Goal: Transaction & Acquisition: Book appointment/travel/reservation

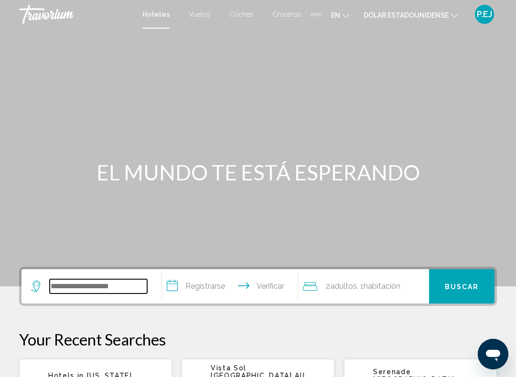
click at [118, 289] on input "Widget de búsqueda" at bounding box center [98, 287] width 97 height 14
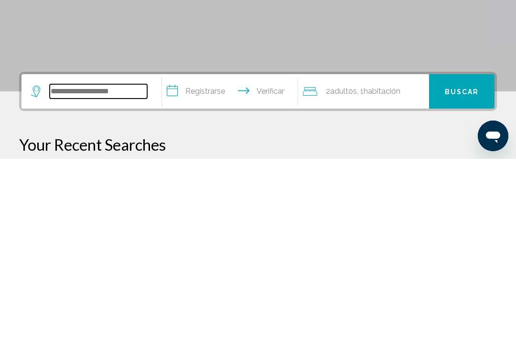
scroll to position [24, 0]
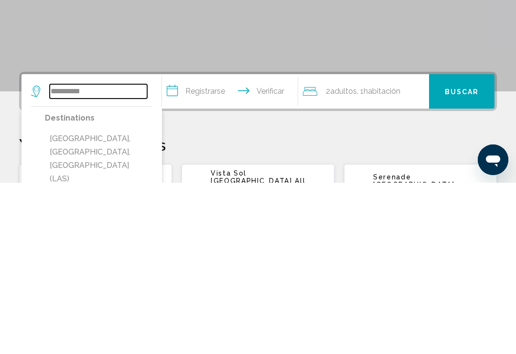
type input "*********"
click at [172, 245] on input "**********" at bounding box center [232, 263] width 140 height 37
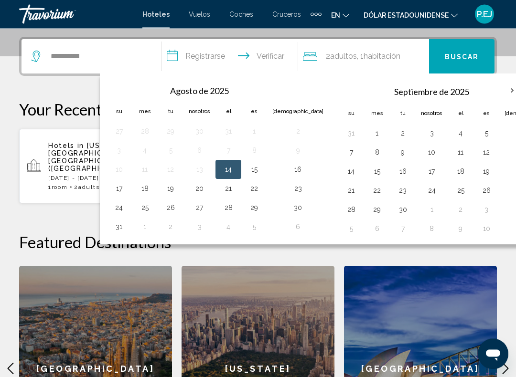
scroll to position [236, 0]
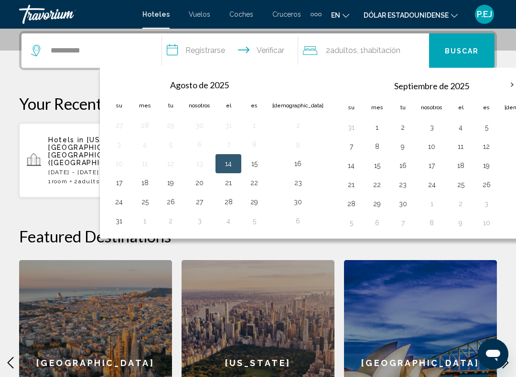
click at [499, 86] on th "Mes próximo" at bounding box center [512, 85] width 26 height 21
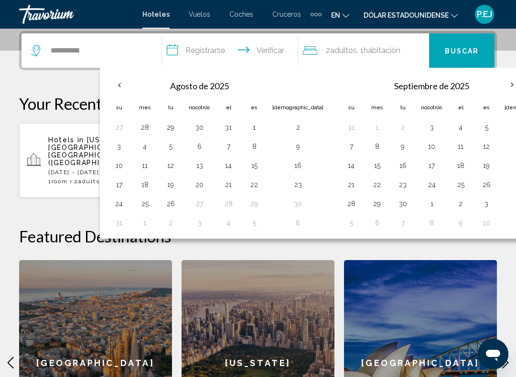
click at [499, 84] on th "Mes próximo" at bounding box center [512, 85] width 26 height 21
click at [499, 87] on th "Mes próximo" at bounding box center [512, 85] width 26 height 21
click at [175, 55] on input "**********" at bounding box center [232, 51] width 140 height 37
click at [499, 82] on th "Mes próximo" at bounding box center [512, 85] width 26 height 21
click at [466, 53] on font "Buscar" at bounding box center [462, 51] width 34 height 8
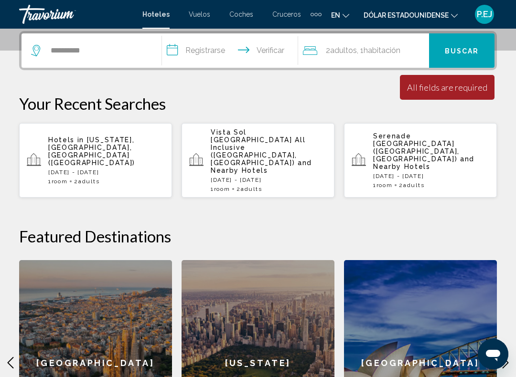
click at [464, 82] on div "Minimum length of stay is 1 day All fields are required Children ages are requi…" at bounding box center [447, 87] width 95 height 25
click at [471, 54] on font "Buscar" at bounding box center [462, 51] width 34 height 8
click at [468, 63] on button "Buscar" at bounding box center [461, 50] width 65 height 34
click at [175, 55] on input "**********" at bounding box center [232, 51] width 140 height 37
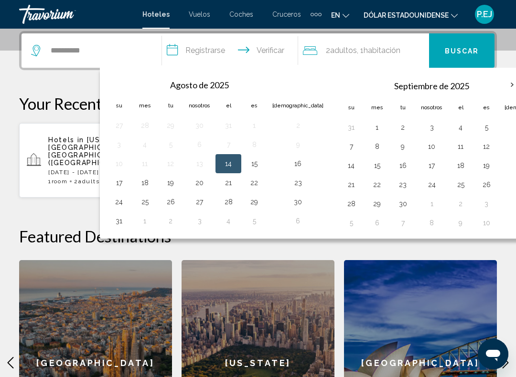
click at [499, 86] on th "Mes próximo" at bounding box center [512, 85] width 26 height 21
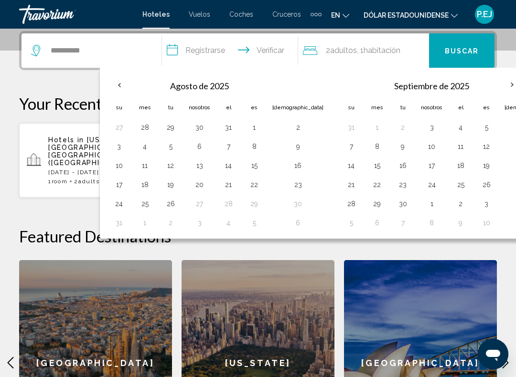
click at [499, 86] on th "Mes próximo" at bounding box center [512, 85] width 26 height 21
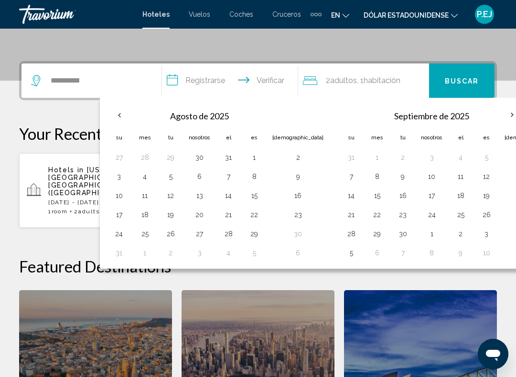
scroll to position [209, 0]
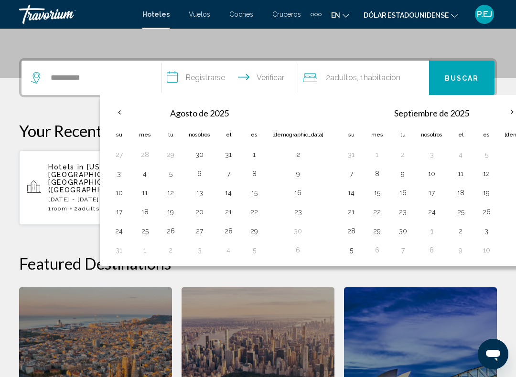
click at [499, 117] on th "Mes próximo" at bounding box center [512, 112] width 26 height 21
click at [499, 116] on th "Mes próximo" at bounding box center [512, 112] width 26 height 21
click at [499, 118] on th "Mes próximo" at bounding box center [512, 112] width 26 height 21
click at [499, 121] on th "Mes próximo" at bounding box center [512, 112] width 26 height 21
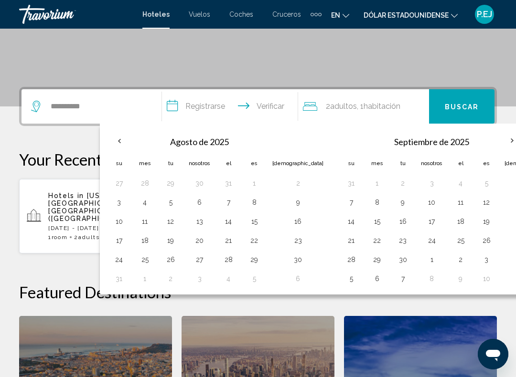
scroll to position [178, 0]
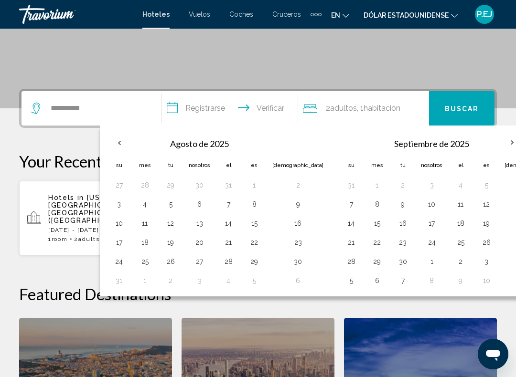
click at [170, 116] on input "**********" at bounding box center [232, 109] width 140 height 37
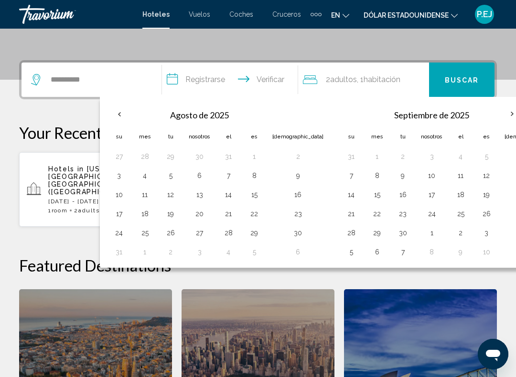
click at [171, 80] on input "**********" at bounding box center [232, 81] width 140 height 37
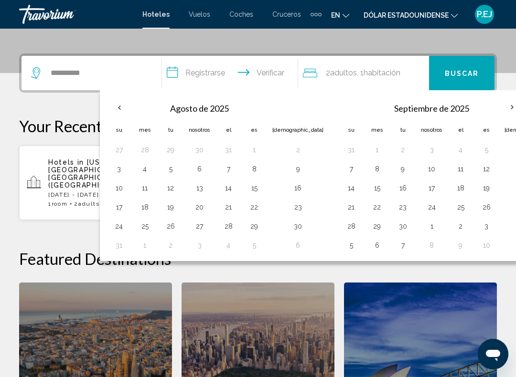
scroll to position [236, 0]
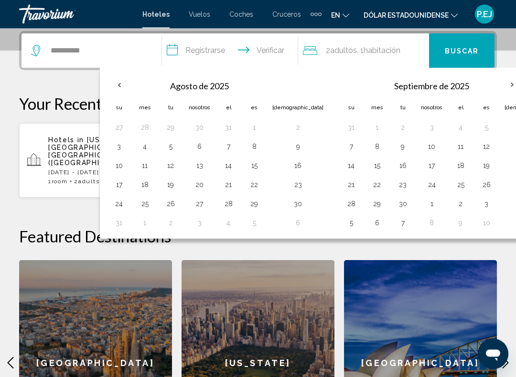
click at [173, 50] on input "**********" at bounding box center [232, 52] width 140 height 37
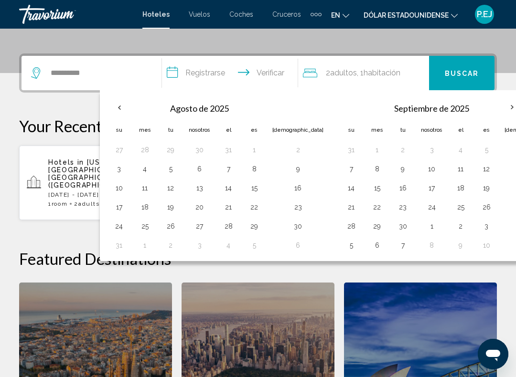
scroll to position [212, 0]
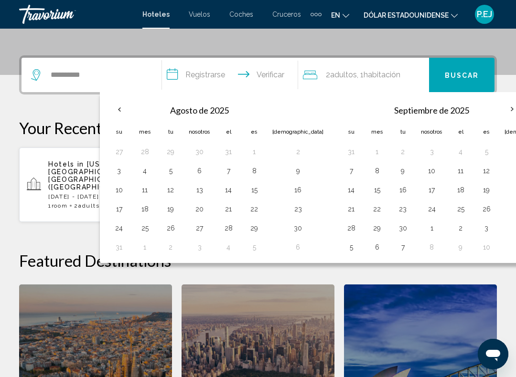
click at [472, 81] on button "Buscar" at bounding box center [461, 75] width 65 height 34
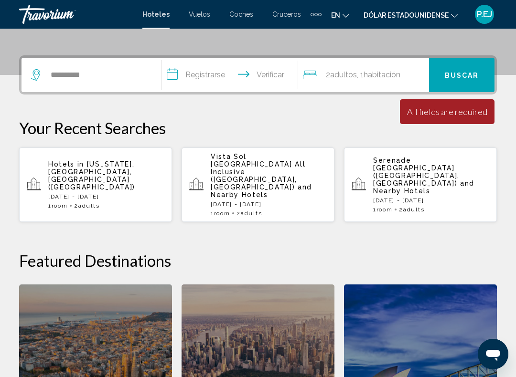
click at [461, 77] on font "Buscar" at bounding box center [462, 76] width 34 height 8
click at [179, 79] on input "**********" at bounding box center [232, 76] width 140 height 37
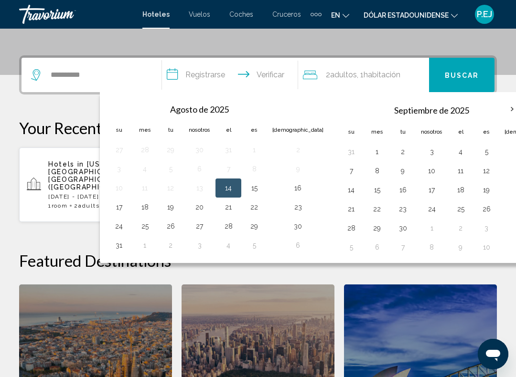
scroll to position [236, 0]
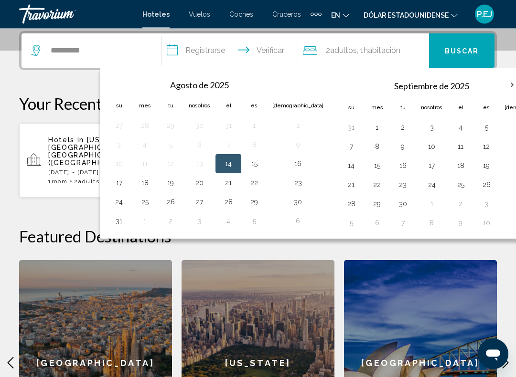
click at [499, 87] on th "Mes próximo" at bounding box center [512, 85] width 26 height 21
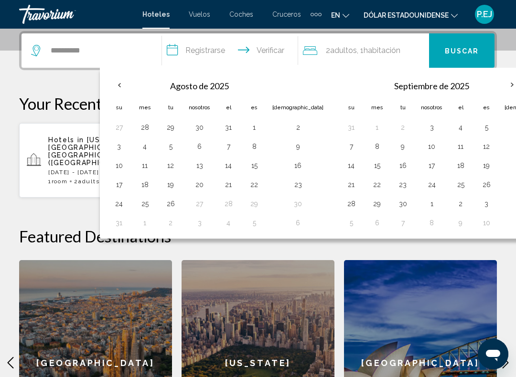
click at [499, 88] on th "Mes próximo" at bounding box center [512, 85] width 26 height 21
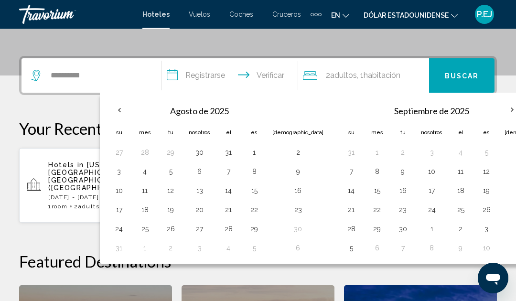
scroll to position [211, 0]
click at [338, 125] on th "Su" at bounding box center [351, 132] width 26 height 21
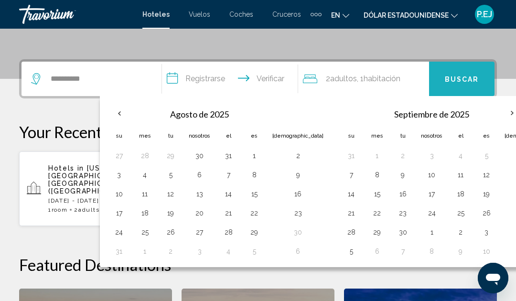
click at [474, 87] on button "Buscar" at bounding box center [461, 79] width 65 height 34
click at [463, 89] on button "Buscar" at bounding box center [461, 79] width 65 height 34
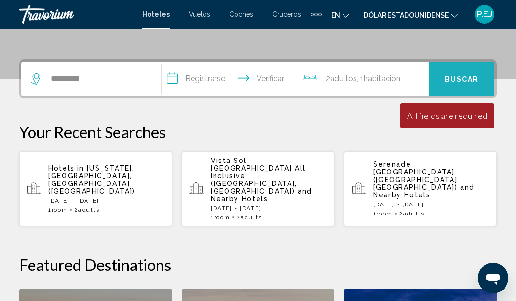
click at [458, 91] on button "Buscar" at bounding box center [461, 79] width 65 height 34
click at [454, 93] on button "Buscar" at bounding box center [461, 79] width 65 height 34
click at [455, 93] on button "Buscar" at bounding box center [461, 79] width 65 height 34
click at [457, 92] on button "Buscar" at bounding box center [461, 79] width 65 height 34
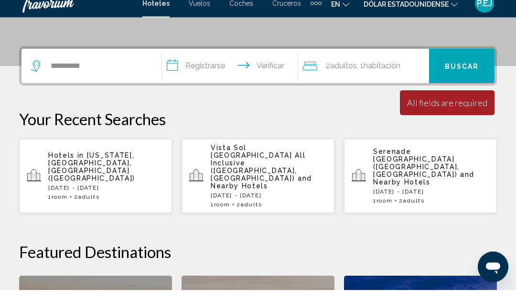
scroll to position [221, 0]
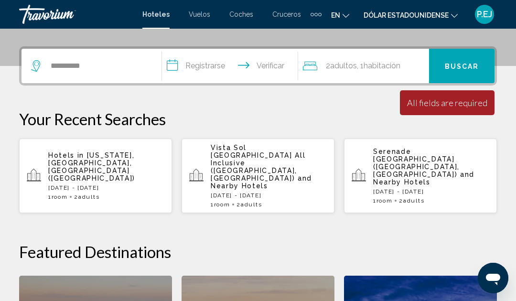
click at [177, 65] on input "**********" at bounding box center [232, 67] width 140 height 37
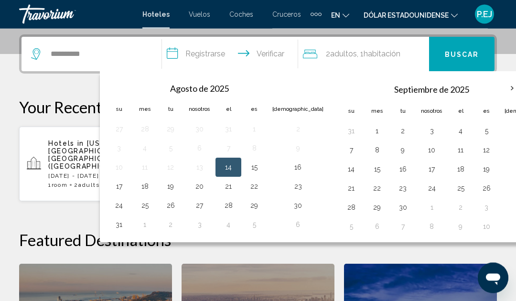
scroll to position [236, 0]
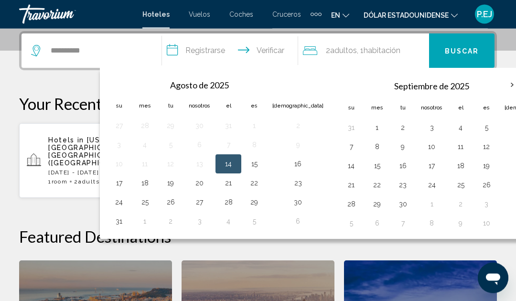
click at [499, 86] on th "Mes próximo" at bounding box center [512, 85] width 26 height 21
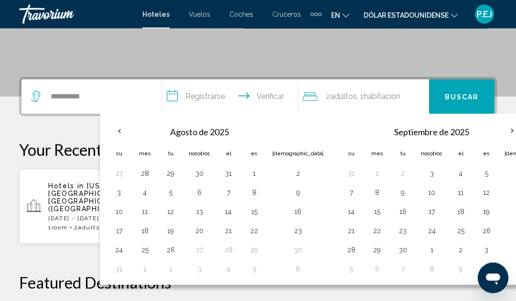
scroll to position [180, 0]
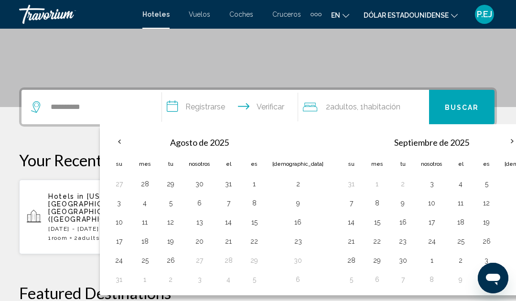
click at [170, 111] on input "**********" at bounding box center [232, 108] width 140 height 37
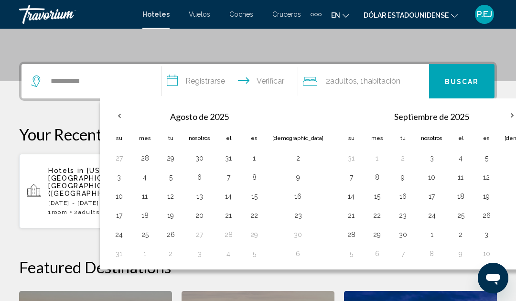
scroll to position [220, 0]
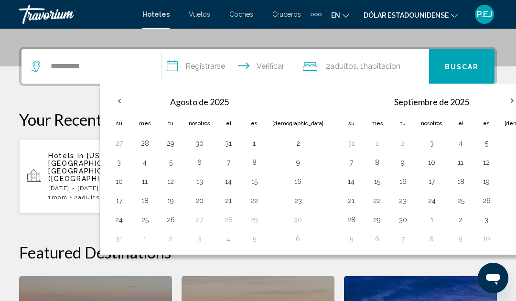
click at [499, 95] on th "Mes próximo" at bounding box center [512, 100] width 26 height 21
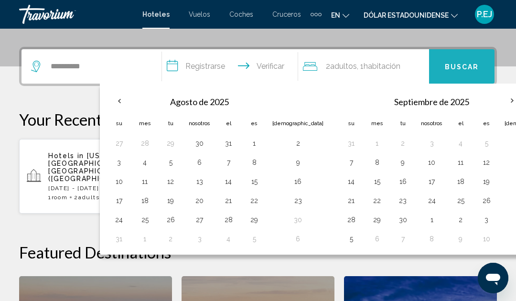
click at [471, 74] on button "Buscar" at bounding box center [461, 66] width 65 height 34
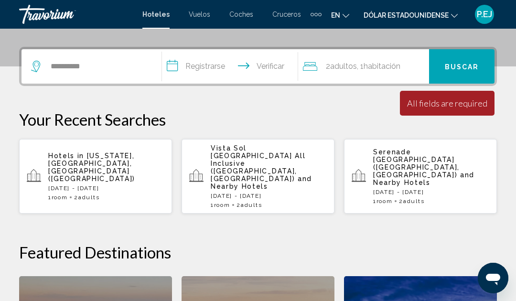
scroll to position [244, 0]
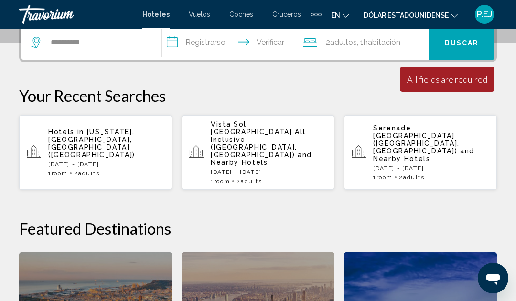
click at [137, 161] on app-hotels-recent-search "Hotels in New York, NY, United States (NYC) Fri, 26 Dec - Tue, 30 Dec 1 Room ro…" at bounding box center [95, 152] width 153 height 75
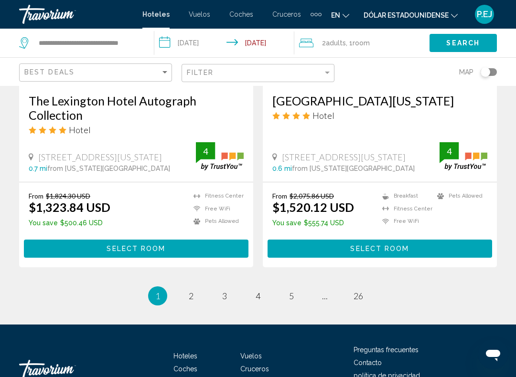
scroll to position [1962, 0]
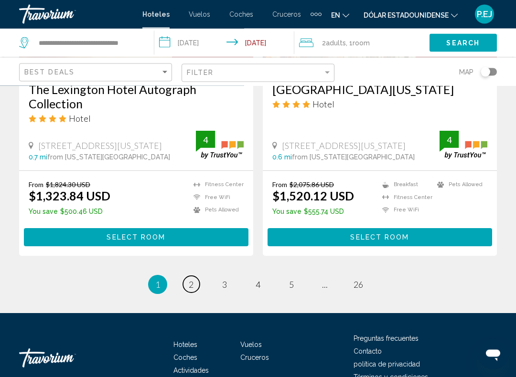
click at [193, 285] on span "2" at bounding box center [191, 285] width 5 height 11
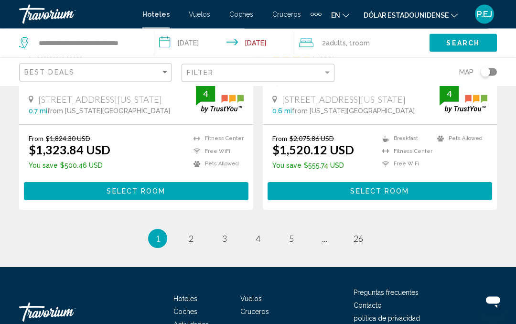
scroll to position [2016, 0]
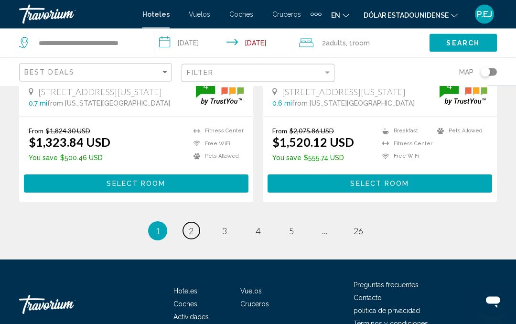
click at [189, 233] on span "2" at bounding box center [191, 231] width 5 height 11
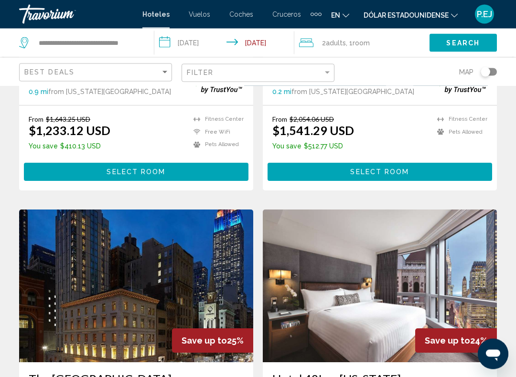
scroll to position [606, 0]
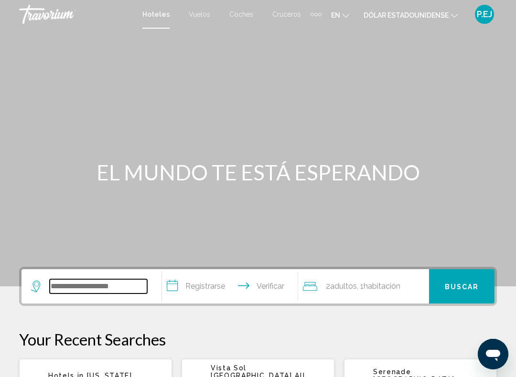
click at [94, 286] on input "Widget de búsqueda" at bounding box center [98, 287] width 97 height 14
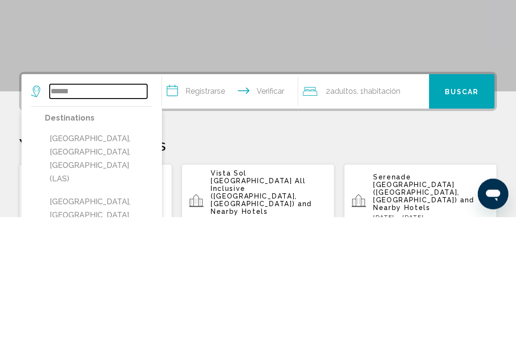
scroll to position [59, 0]
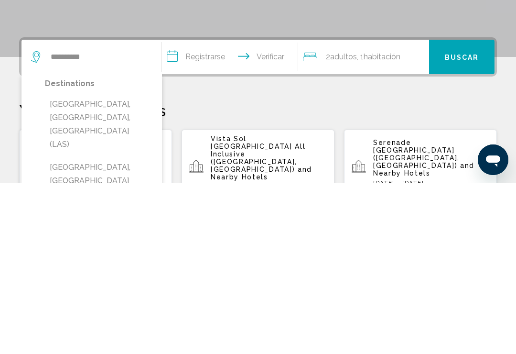
click at [93, 266] on button "[GEOGRAPHIC_DATA], [GEOGRAPHIC_DATA], [GEOGRAPHIC_DATA] (LAS)" at bounding box center [99, 295] width 108 height 58
type input "**********"
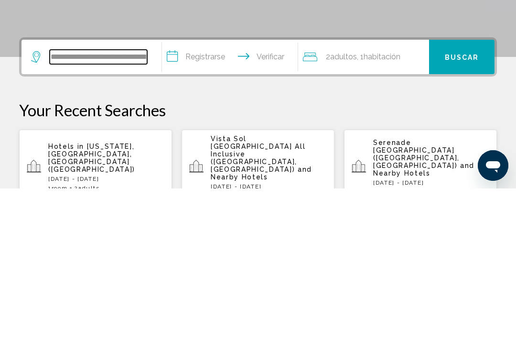
scroll to position [65, 0]
click at [173, 205] on input "**********" at bounding box center [232, 223] width 140 height 37
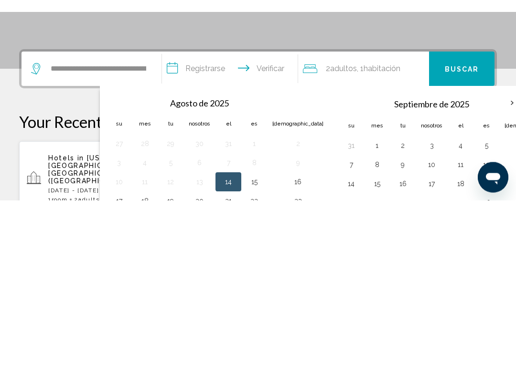
scroll to position [236, 0]
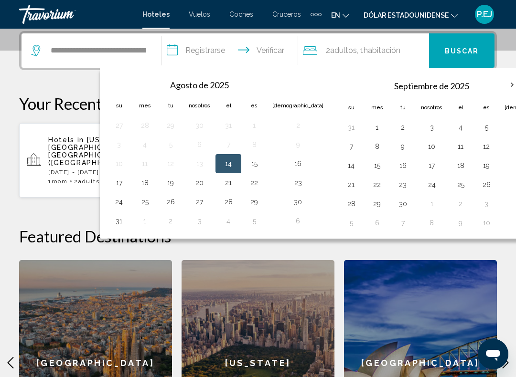
click at [499, 87] on th "Mes próximo" at bounding box center [512, 85] width 26 height 21
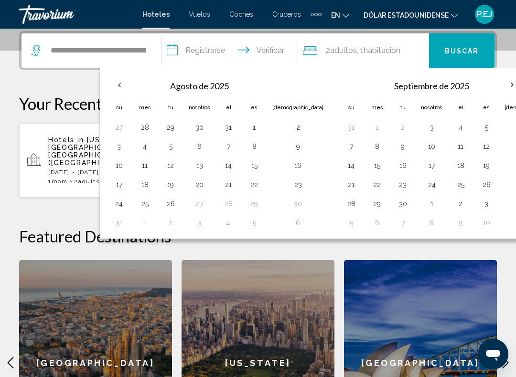
click at [499, 87] on th "Mes próximo" at bounding box center [512, 85] width 26 height 21
click at [499, 89] on th "Mes próximo" at bounding box center [512, 85] width 26 height 21
click at [468, 53] on font "Buscar" at bounding box center [462, 51] width 34 height 8
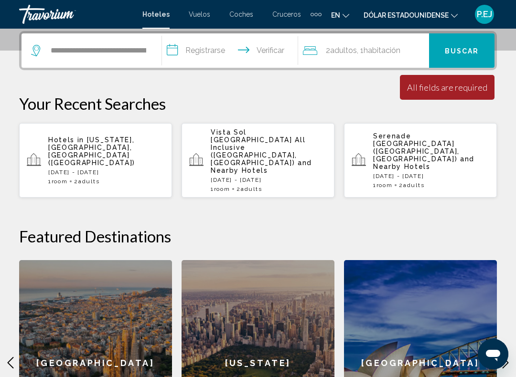
click at [472, 55] on button "Buscar" at bounding box center [461, 50] width 65 height 34
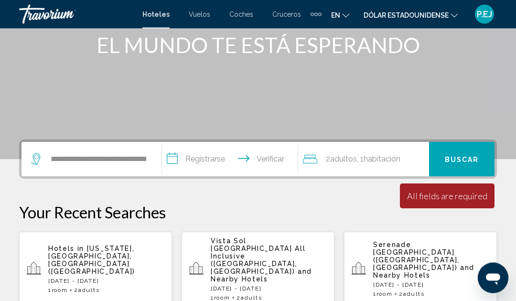
scroll to position [127, 0]
click at [174, 158] on input "**********" at bounding box center [232, 161] width 140 height 37
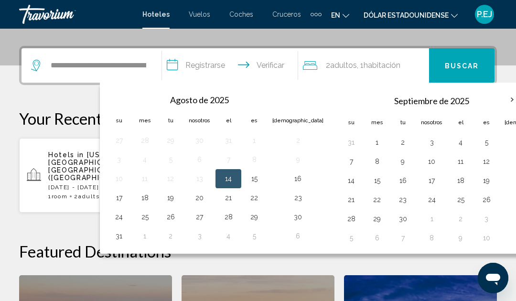
scroll to position [236, 0]
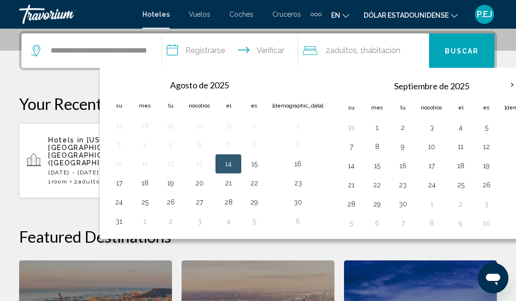
click at [499, 86] on th "Mes próximo" at bounding box center [512, 85] width 26 height 21
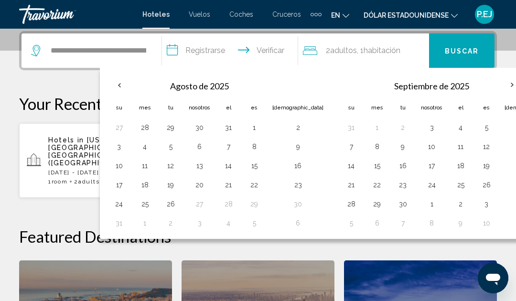
click at [499, 89] on th "Mes próximo" at bounding box center [512, 85] width 26 height 21
click at [499, 88] on th "Mes próximo" at bounding box center [512, 85] width 26 height 21
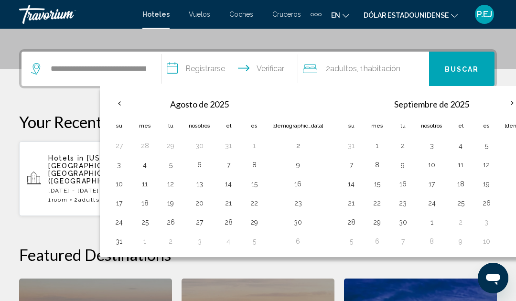
scroll to position [226, 0]
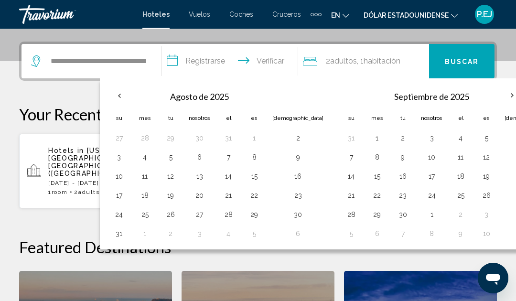
click at [453, 197] on button "25" at bounding box center [460, 195] width 15 height 13
click at [369, 215] on button "29" at bounding box center [376, 214] width 15 height 13
type input "**********"
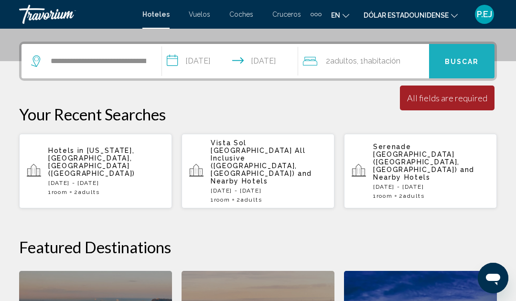
click at [478, 58] on font "Buscar" at bounding box center [462, 62] width 34 height 8
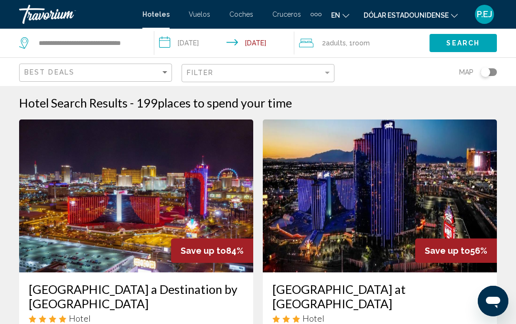
click at [162, 45] on input "**********" at bounding box center [226, 45] width 144 height 32
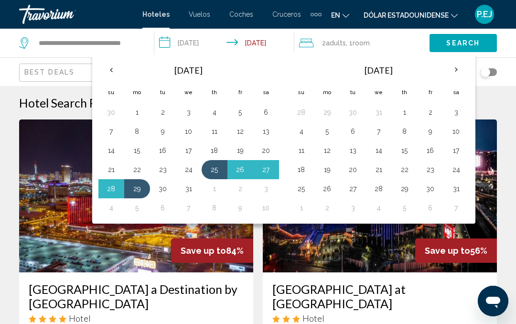
click at [244, 171] on button "26" at bounding box center [240, 169] width 15 height 13
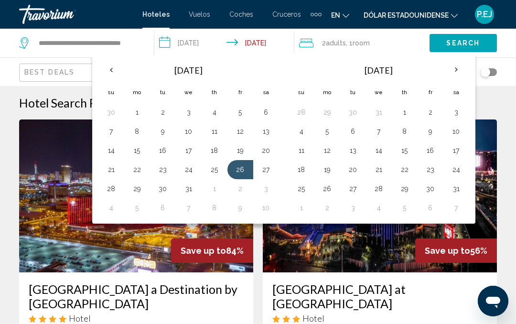
click at [212, 190] on button "1" at bounding box center [214, 188] width 15 height 13
type input "**********"
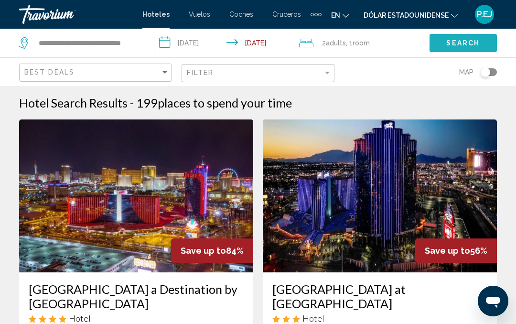
click at [456, 46] on span "Search" at bounding box center [462, 44] width 33 height 8
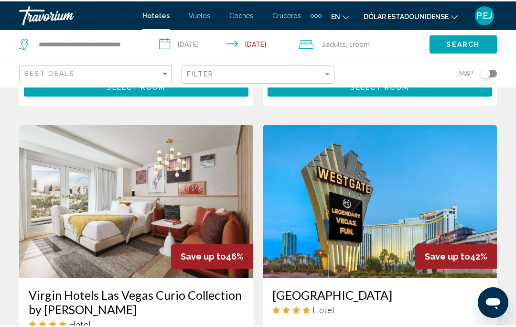
scroll to position [351, 0]
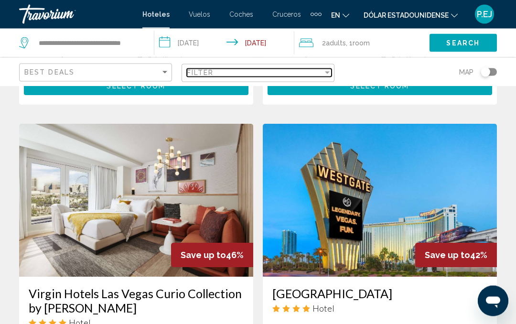
click at [232, 75] on div "Filter" at bounding box center [255, 73] width 136 height 8
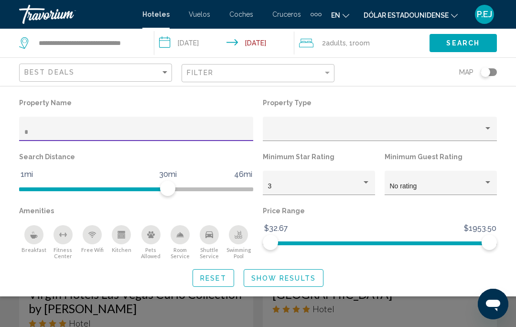
type input "**"
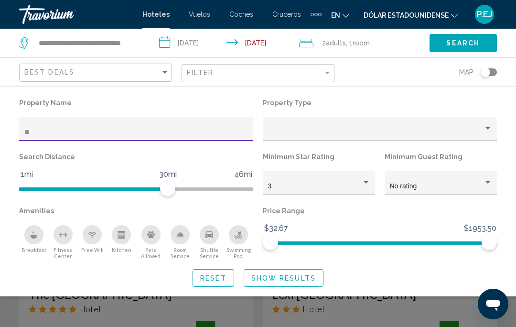
click at [330, 65] on div "Filter" at bounding box center [259, 74] width 145 height 18
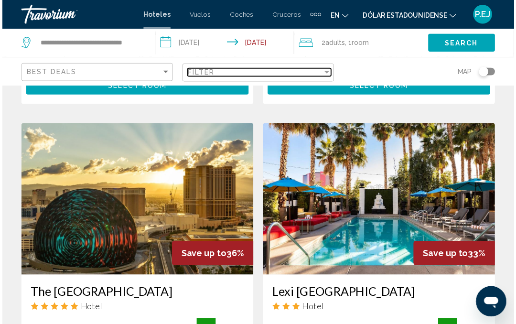
scroll to position [351, 0]
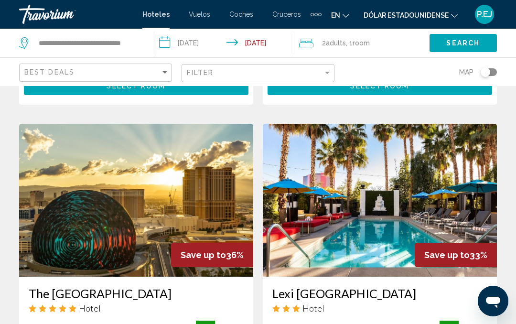
click at [399, 70] on div "Map" at bounding box center [420, 72] width 153 height 28
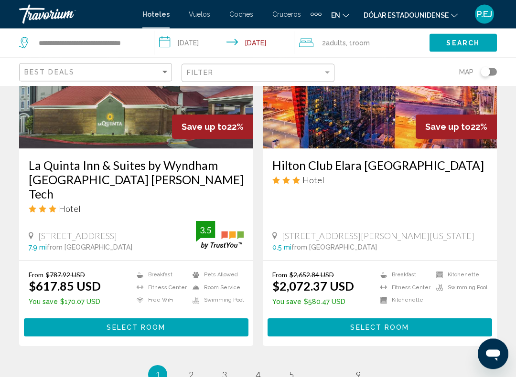
scroll to position [1863, 0]
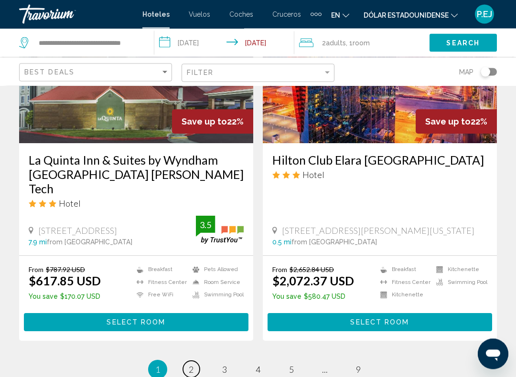
click at [193, 301] on span "2" at bounding box center [191, 370] width 5 height 11
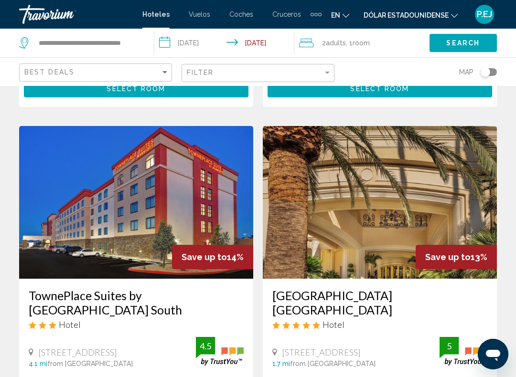
scroll to position [1761, 0]
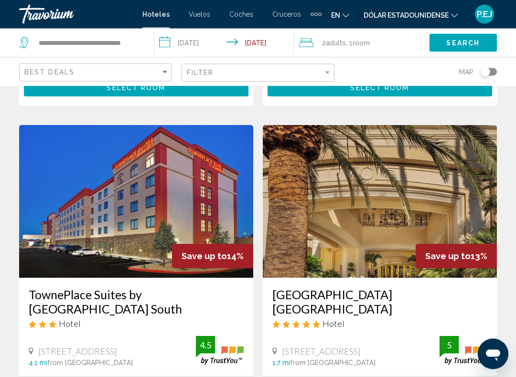
click at [381, 289] on div "Four Seasons Hotel Las Vegas Hotel" at bounding box center [379, 312] width 215 height 49
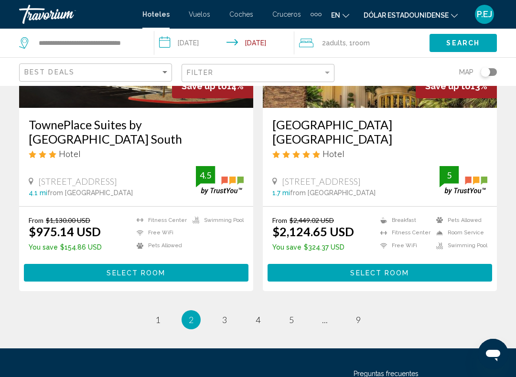
scroll to position [1934, 0]
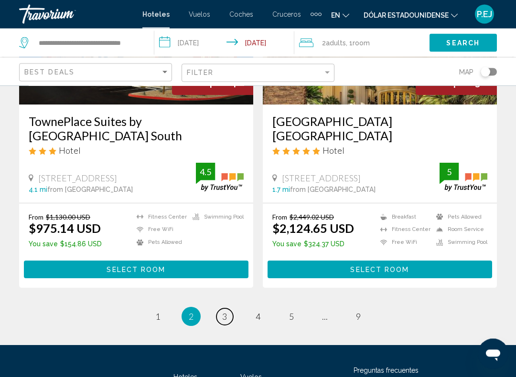
click at [224, 301] on span "3" at bounding box center [224, 317] width 5 height 11
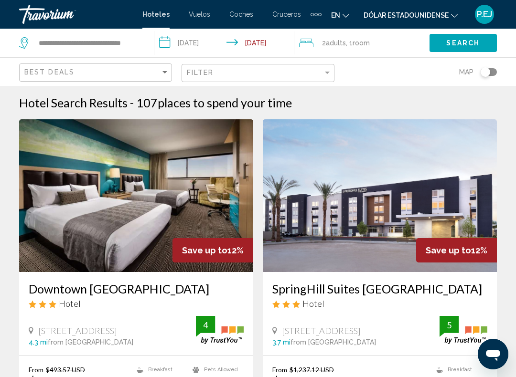
click at [428, 256] on div "Save up to 12%" at bounding box center [456, 250] width 81 height 24
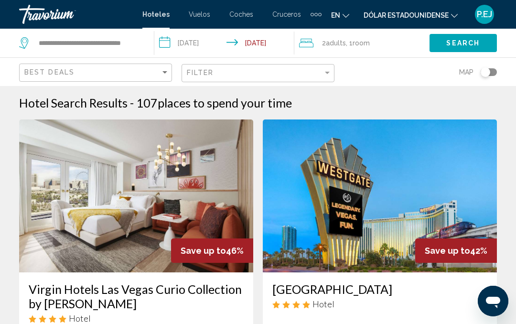
click at [145, 45] on app-destination-search "**********" at bounding box center [77, 43] width 154 height 29
click at [126, 48] on input "**********" at bounding box center [89, 43] width 102 height 14
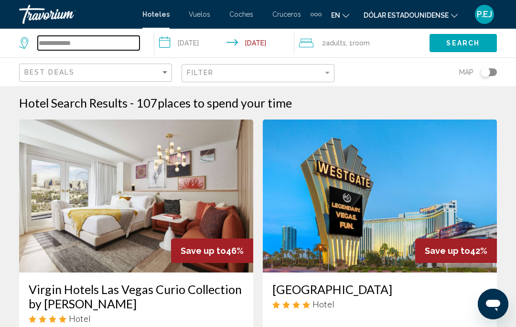
type input "***"
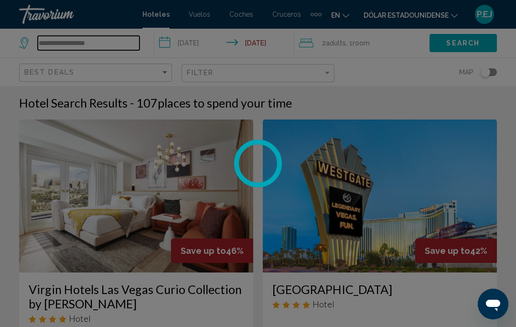
type input "**********"
click at [461, 45] on div at bounding box center [258, 163] width 516 height 327
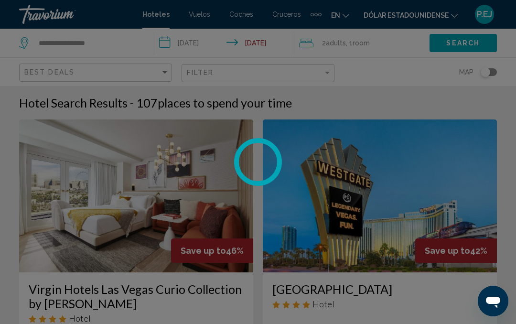
click at [515, 177] on div at bounding box center [258, 162] width 516 height 324
click at [495, 196] on div at bounding box center [258, 162] width 516 height 324
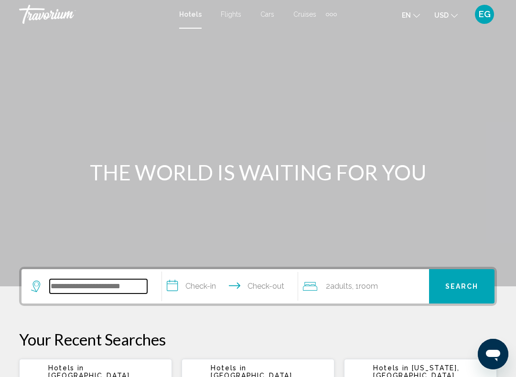
click at [108, 289] on input "Search widget" at bounding box center [98, 287] width 97 height 14
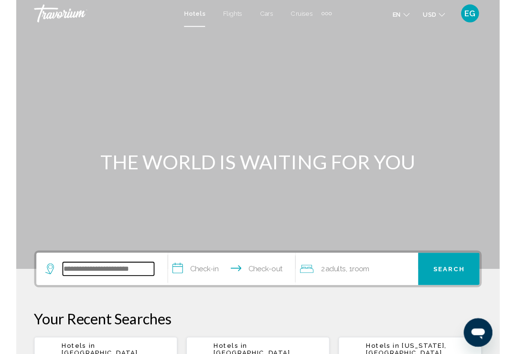
scroll to position [24, 0]
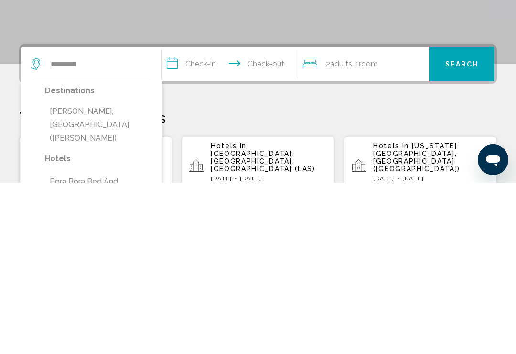
click at [84, 273] on button "[PERSON_NAME], [GEOGRAPHIC_DATA] ([PERSON_NAME])" at bounding box center [99, 295] width 108 height 45
type input "**********"
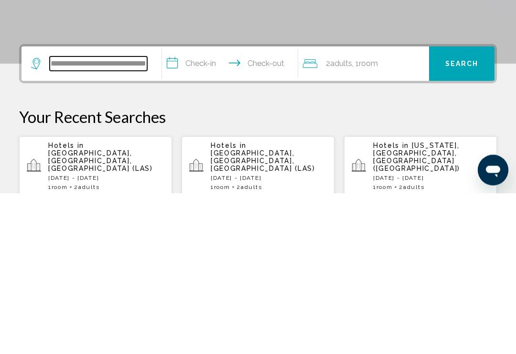
scroll to position [65, 0]
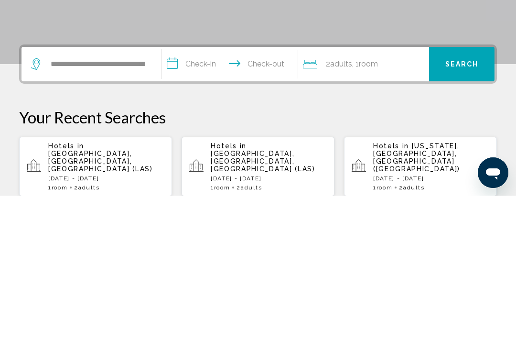
click at [176, 205] on input "**********" at bounding box center [232, 223] width 140 height 37
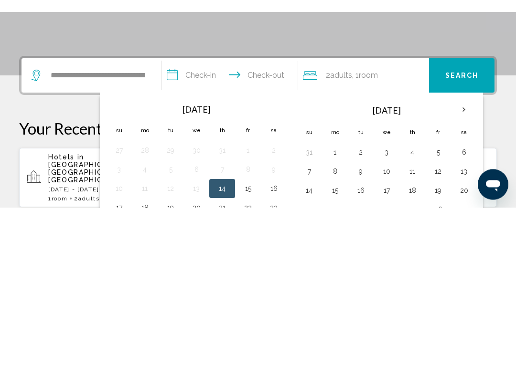
scroll to position [236, 0]
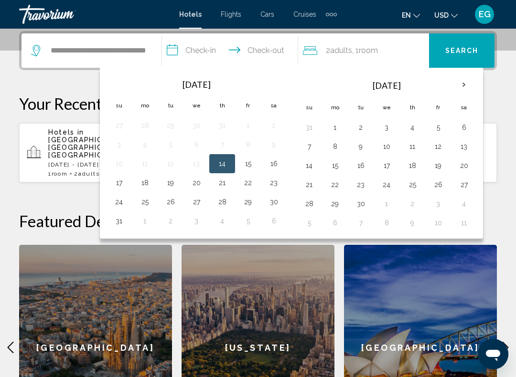
click at [466, 86] on th "Next month" at bounding box center [464, 85] width 26 height 21
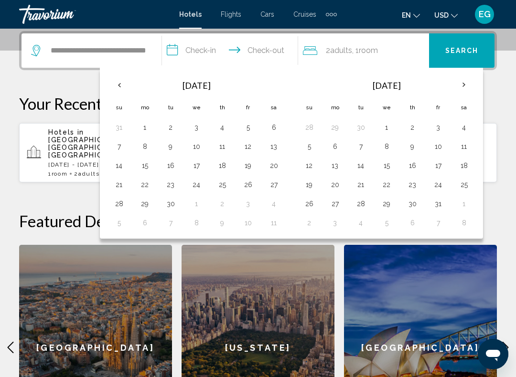
click at [463, 85] on th "Next month" at bounding box center [464, 85] width 26 height 21
click at [465, 86] on th "Next month" at bounding box center [464, 85] width 26 height 21
click at [459, 82] on th "Next month" at bounding box center [464, 85] width 26 height 21
click at [463, 86] on th "Next month" at bounding box center [464, 85] width 26 height 21
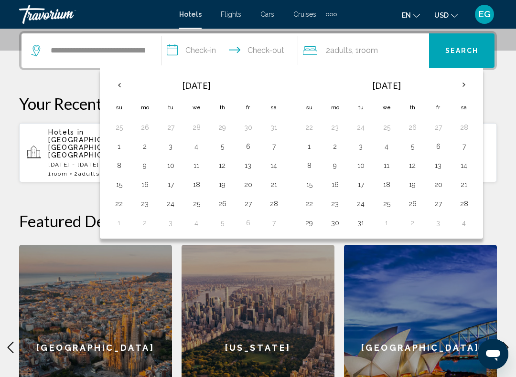
click at [386, 167] on button "11" at bounding box center [386, 165] width 15 height 13
click at [440, 168] on button "13" at bounding box center [438, 165] width 15 height 13
type input "**********"
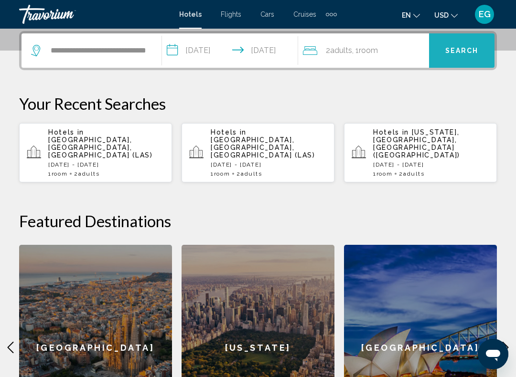
click at [462, 55] on span "Search" at bounding box center [461, 51] width 33 height 8
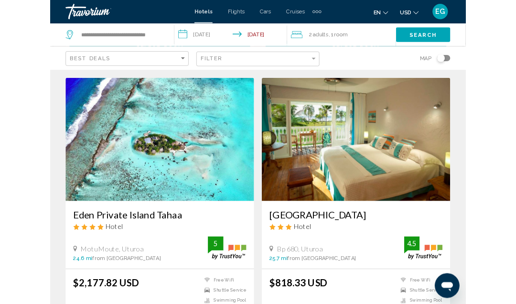
scroll to position [1771, 0]
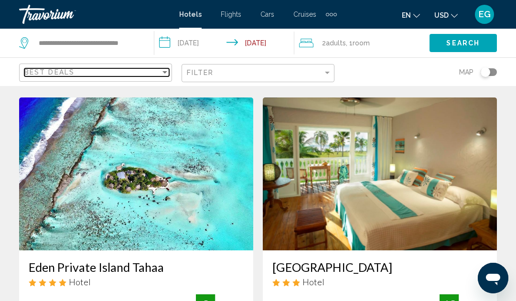
click at [80, 75] on div "Best Deals" at bounding box center [92, 72] width 136 height 8
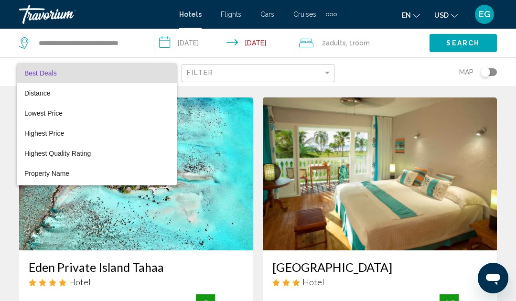
click at [261, 71] on div at bounding box center [258, 150] width 516 height 301
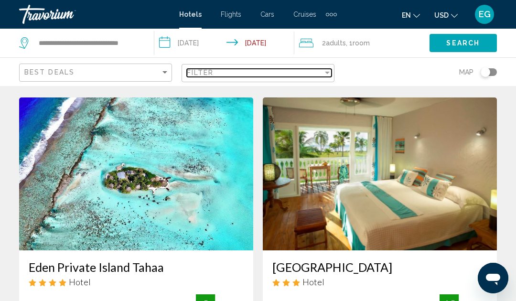
click at [330, 71] on div "Filter" at bounding box center [327, 73] width 9 height 8
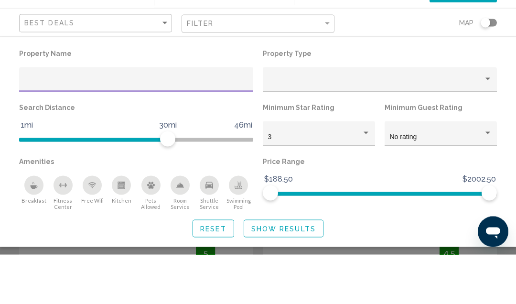
click at [45, 129] on input "Hotel Filters" at bounding box center [136, 133] width 224 height 8
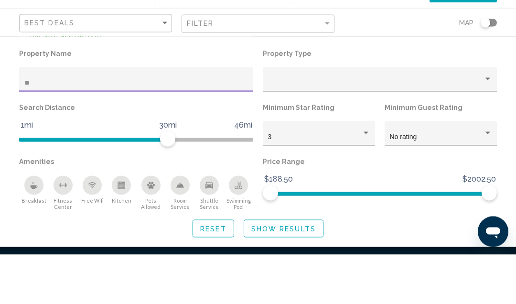
scroll to position [667, 0]
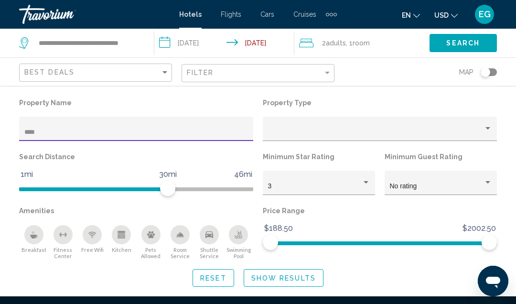
scroll to position [290, 0]
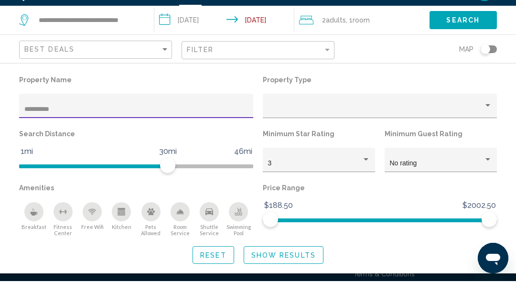
type input "**********"
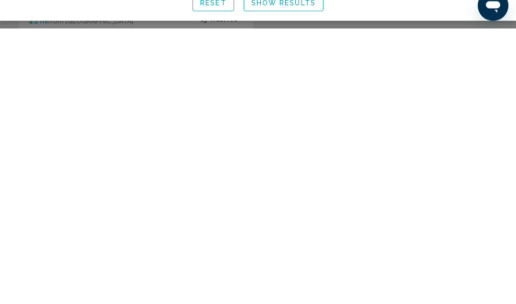
scroll to position [45, 0]
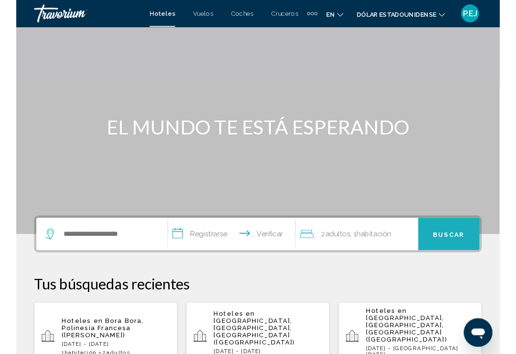
scroll to position [38, 0]
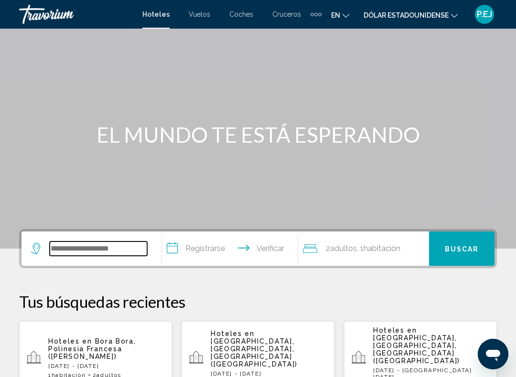
click at [108, 253] on input "Widget de búsqueda" at bounding box center [98, 249] width 97 height 14
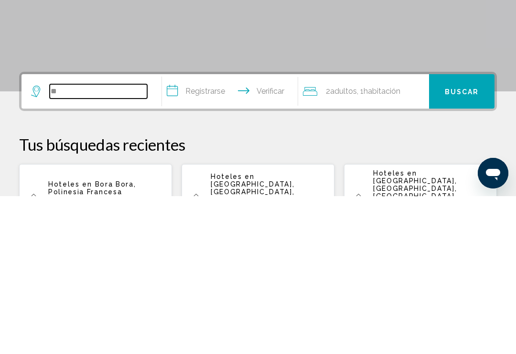
type input "*"
click at [142, 51] on div "Contenido principal" at bounding box center [258, 105] width 516 height 287
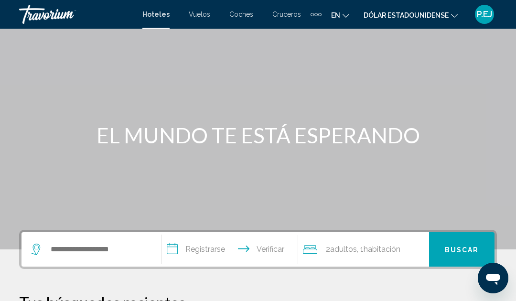
scroll to position [0, 0]
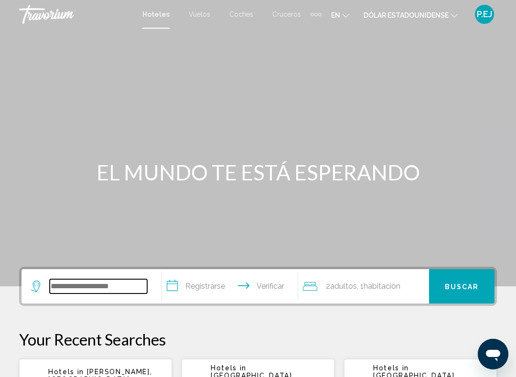
click at [95, 286] on input "Widget de búsqueda" at bounding box center [98, 287] width 97 height 14
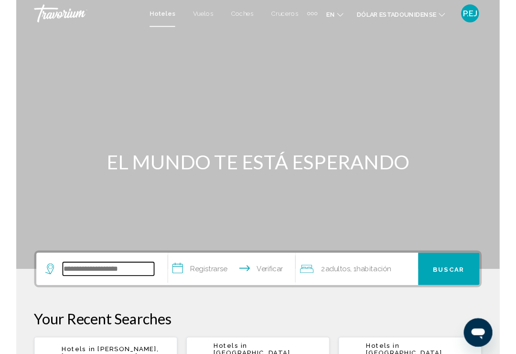
scroll to position [24, 0]
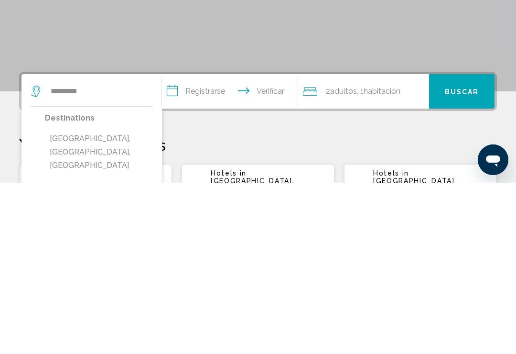
click at [90, 301] on button "[GEOGRAPHIC_DATA], [GEOGRAPHIC_DATA], [GEOGRAPHIC_DATA]" at bounding box center [99, 323] width 108 height 45
type input "**********"
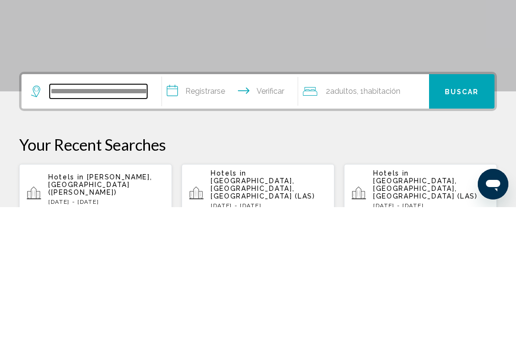
scroll to position [65, 0]
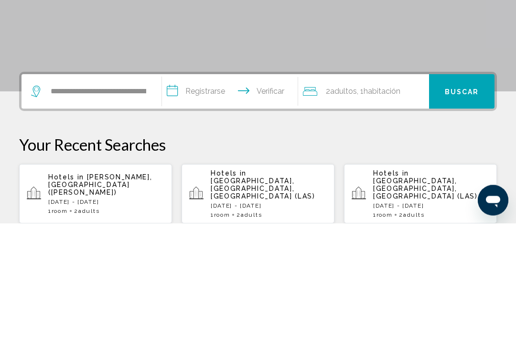
click at [176, 205] on input "**********" at bounding box center [232, 223] width 140 height 37
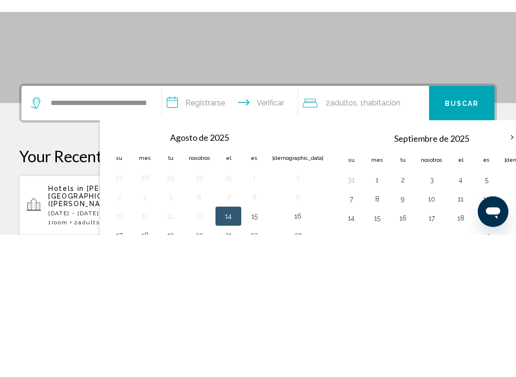
scroll to position [236, 0]
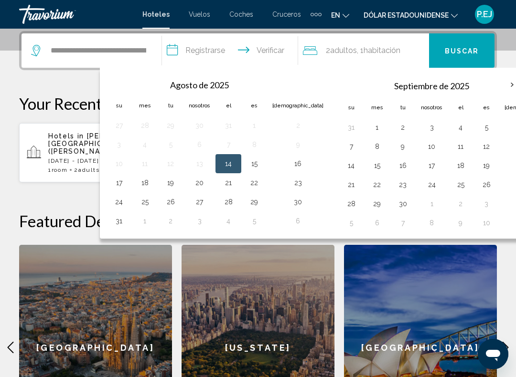
click at [499, 84] on th "Mes próximo" at bounding box center [512, 85] width 26 height 21
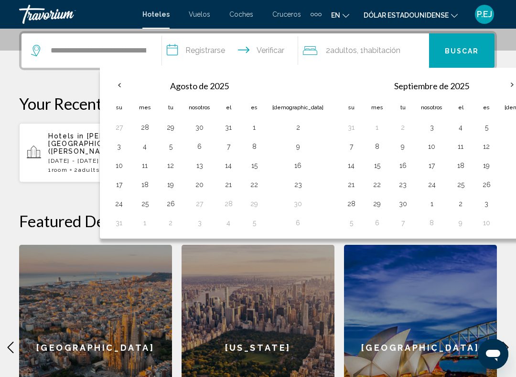
click at [499, 82] on th "Mes próximo" at bounding box center [512, 85] width 26 height 21
click at [479, 187] on button "26" at bounding box center [486, 184] width 15 height 13
click at [369, 207] on button "29" at bounding box center [376, 203] width 15 height 13
type input "**********"
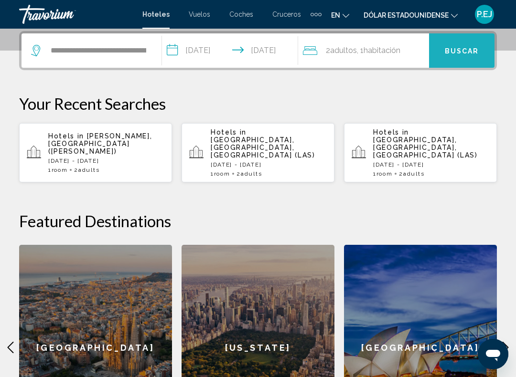
click at [464, 54] on font "Buscar" at bounding box center [462, 51] width 34 height 8
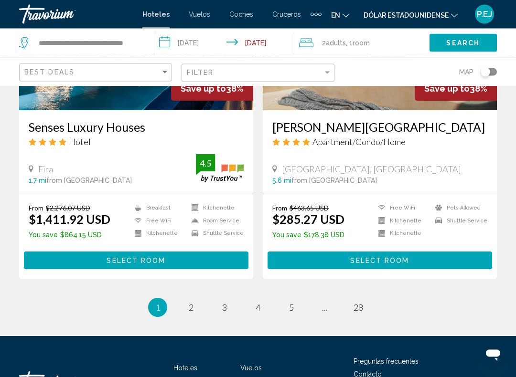
scroll to position [1852, 0]
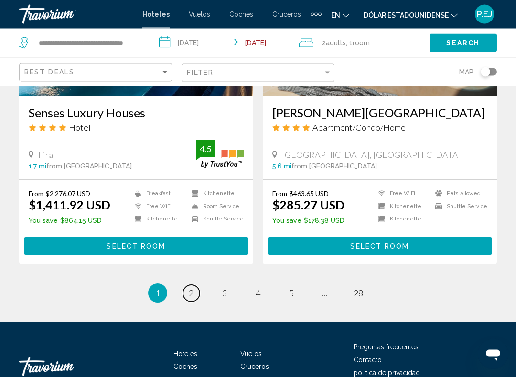
click at [193, 297] on span "2" at bounding box center [191, 294] width 5 height 11
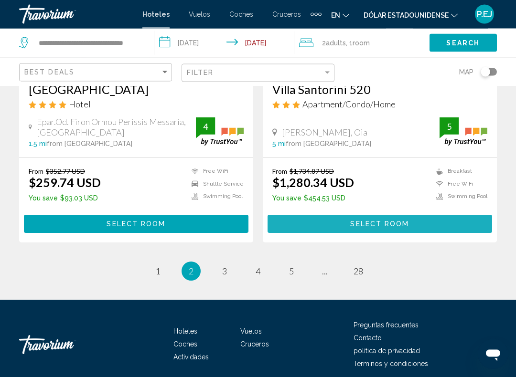
scroll to position [1866, 0]
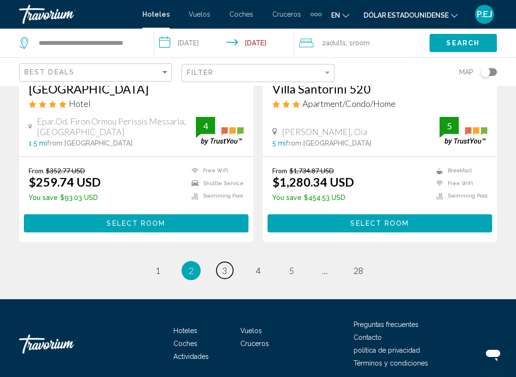
click at [224, 270] on span "3" at bounding box center [224, 271] width 5 height 11
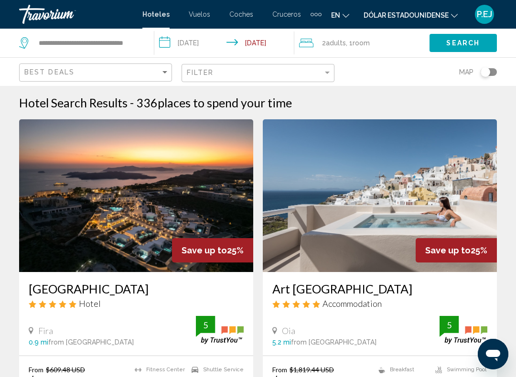
click at [316, 278] on div "Art [GEOGRAPHIC_DATA] Accommodation Oia 5.2 mi from [GEOGRAPHIC_DATA] from hote…" at bounding box center [380, 314] width 234 height 84
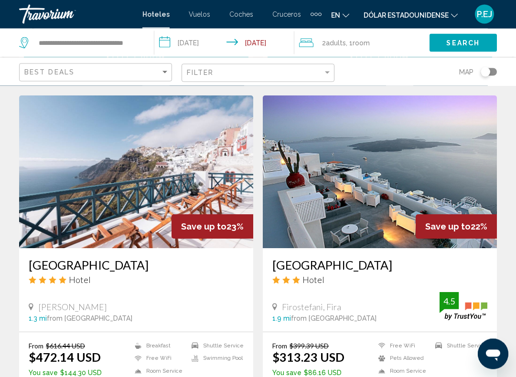
scroll to position [706, 0]
click at [368, 280] on div "Hotel" at bounding box center [379, 280] width 215 height 11
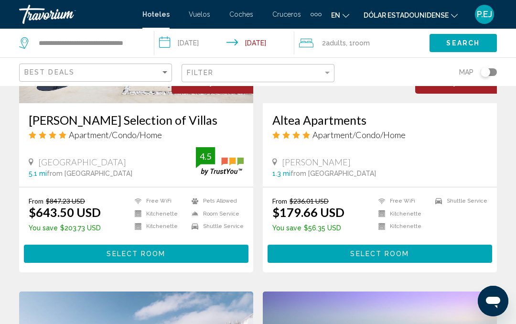
scroll to position [503, 0]
